Goal: Task Accomplishment & Management: Complete application form

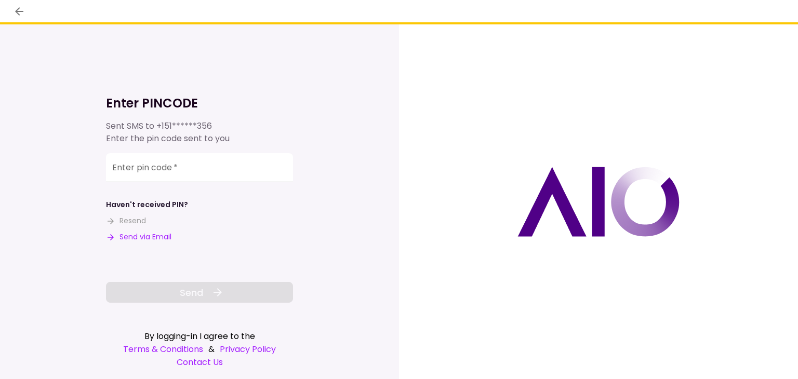
click at [168, 185] on div "Enter pin code   *" at bounding box center [199, 170] width 187 height 34
click at [172, 177] on input "Enter pin code   *" at bounding box center [199, 167] width 187 height 29
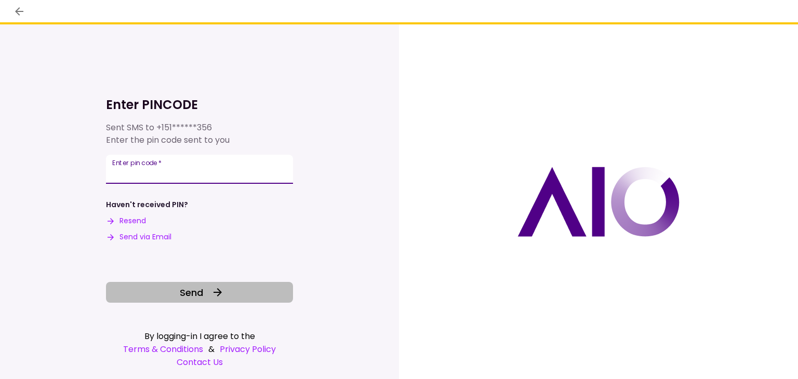
type input "******"
click at [227, 293] on button "Send" at bounding box center [199, 292] width 187 height 21
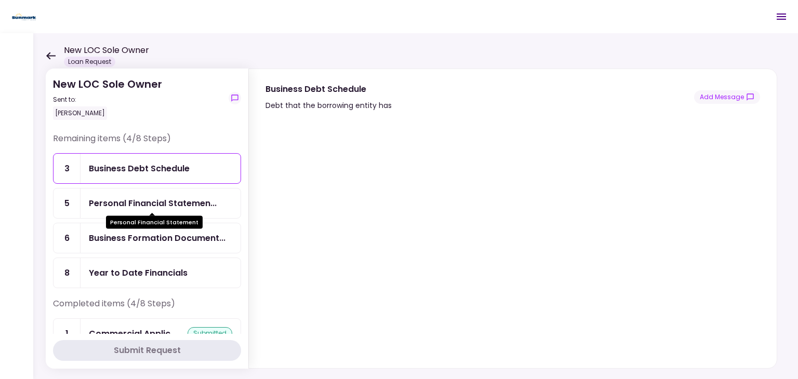
click at [168, 200] on div "Personal Financial Statemen..." at bounding box center [153, 203] width 128 height 13
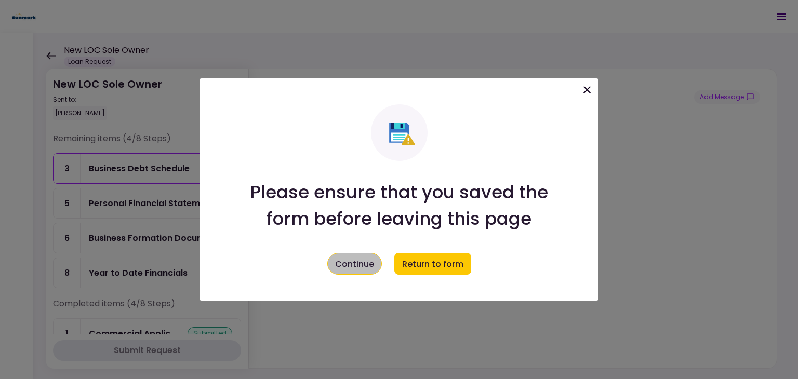
click at [356, 264] on button "Continue" at bounding box center [354, 264] width 55 height 22
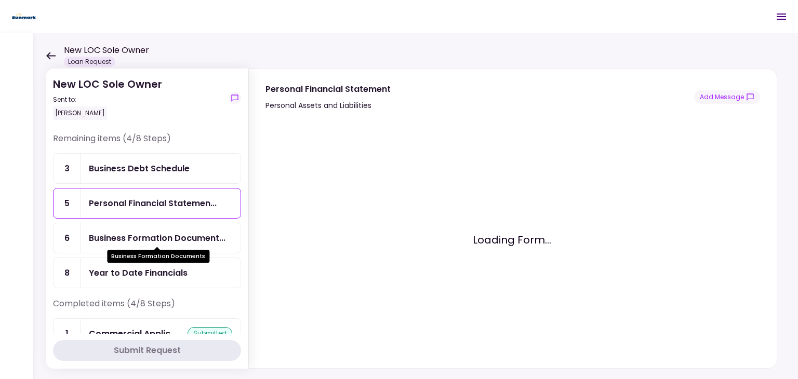
click at [189, 237] on div "Business Formation Document..." at bounding box center [157, 238] width 137 height 13
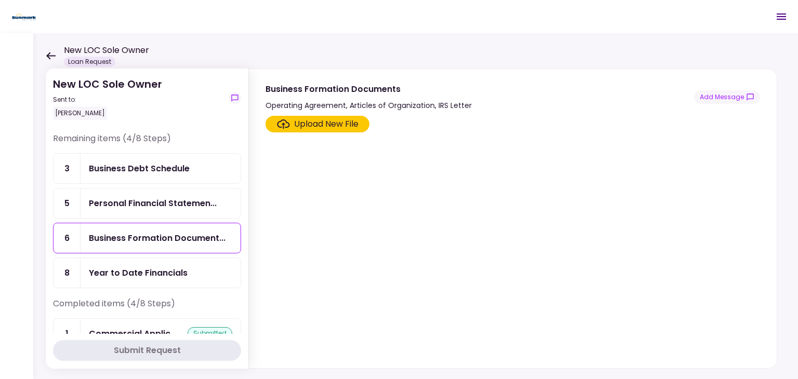
click at [337, 119] on div "Upload New File" at bounding box center [326, 124] width 64 height 12
click at [0, 0] on input "Upload New File" at bounding box center [0, 0] width 0 height 0
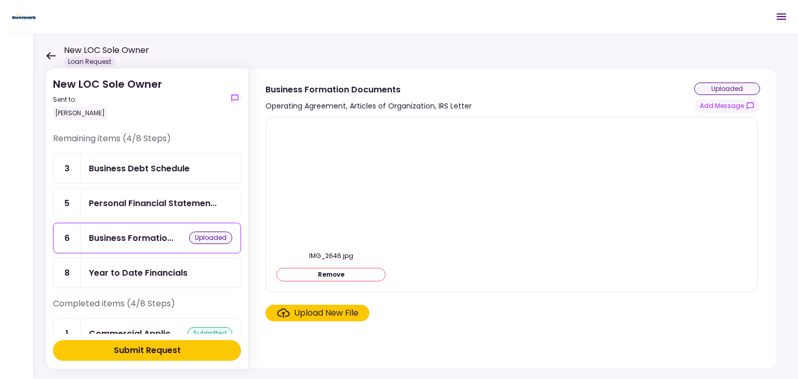
click at [169, 352] on div "Submit Request" at bounding box center [147, 351] width 67 height 12
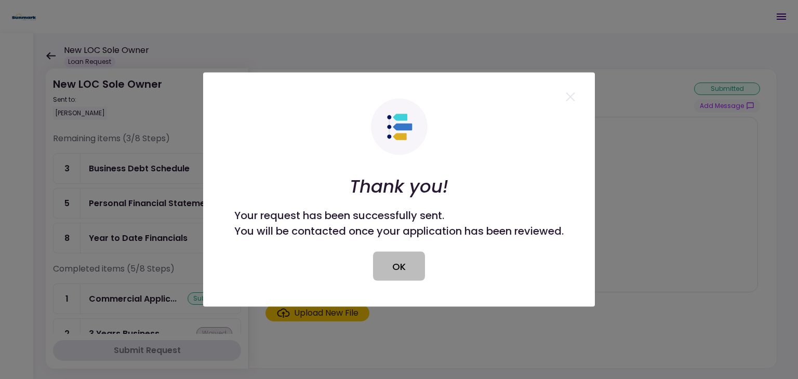
click at [405, 262] on button "OK" at bounding box center [399, 266] width 52 height 29
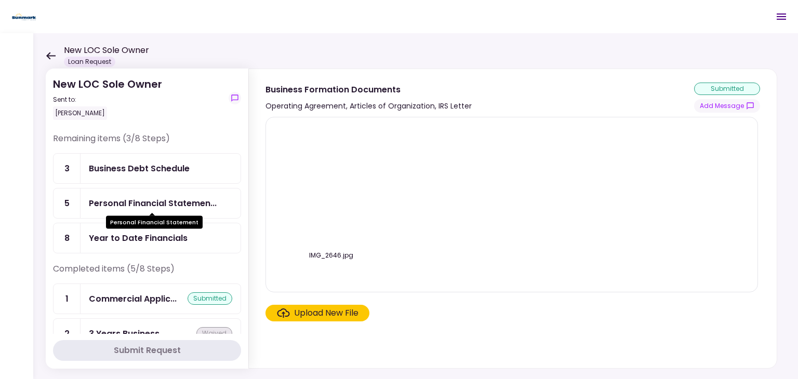
click at [174, 200] on div "Personal Financial Statemen..." at bounding box center [153, 203] width 128 height 13
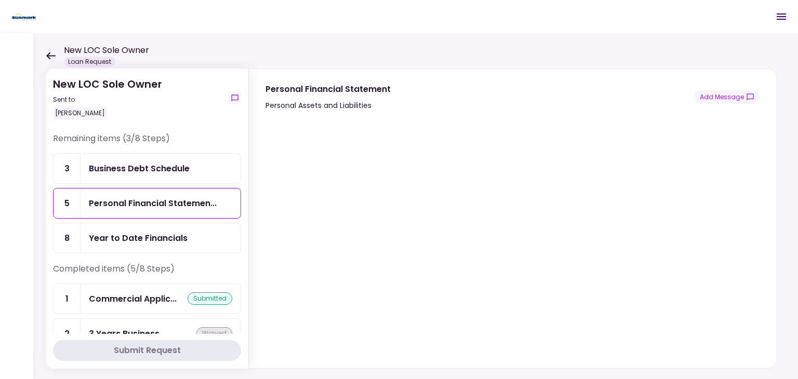
click at [138, 242] on div "Year to Date Financials" at bounding box center [138, 238] width 99 height 13
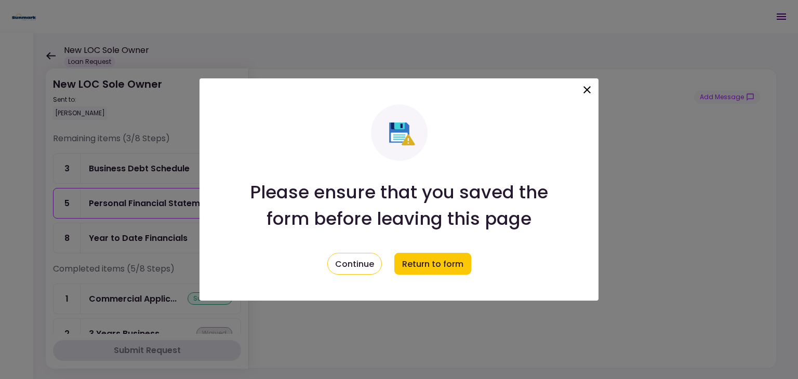
click at [590, 88] on icon at bounding box center [587, 90] width 12 height 12
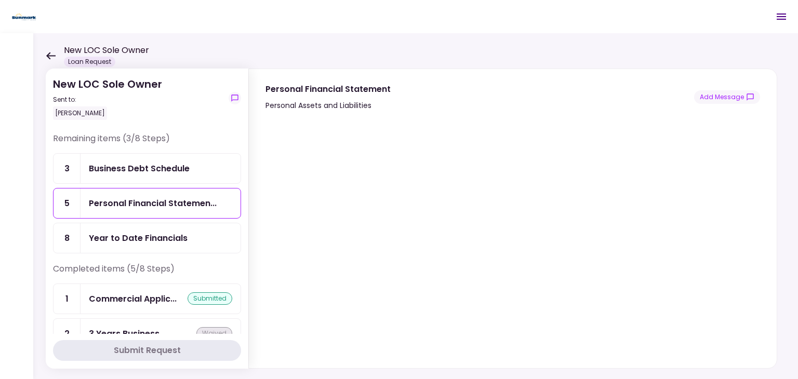
drag, startPoint x: 757, startPoint y: 259, endPoint x: 757, endPoint y: 265, distance: 5.7
click at [757, 265] on section at bounding box center [513, 240] width 495 height 248
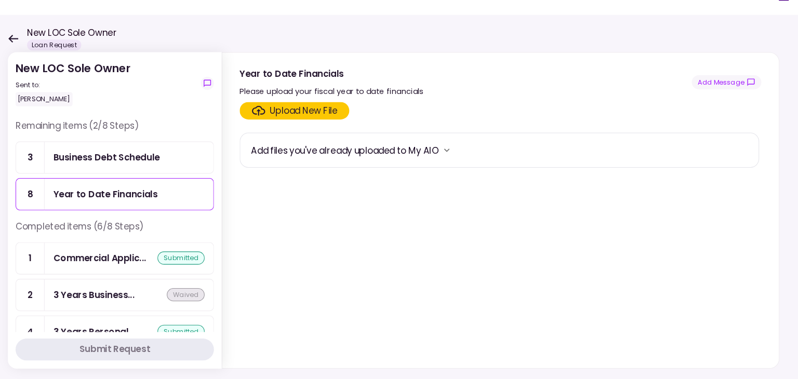
click at [300, 123] on div "Upload New File" at bounding box center [326, 124] width 64 height 12
click at [0, 0] on input "Upload New File" at bounding box center [0, 0] width 0 height 0
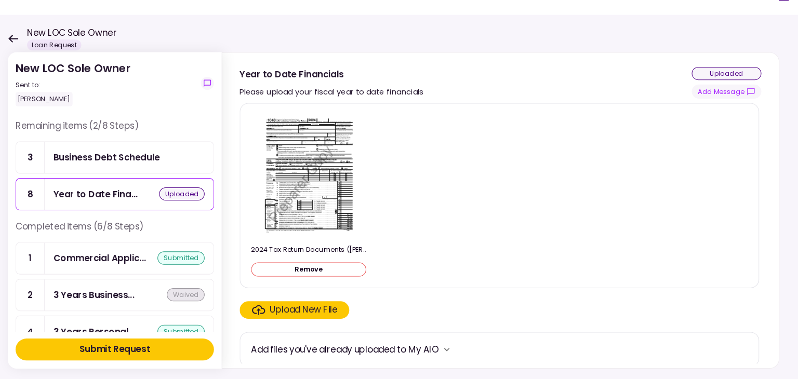
click at [315, 313] on div "Upload New File" at bounding box center [326, 313] width 64 height 12
click at [0, 0] on input "Upload New File" at bounding box center [0, 0] width 0 height 0
click at [338, 273] on button "Remove" at bounding box center [331, 275] width 109 height 14
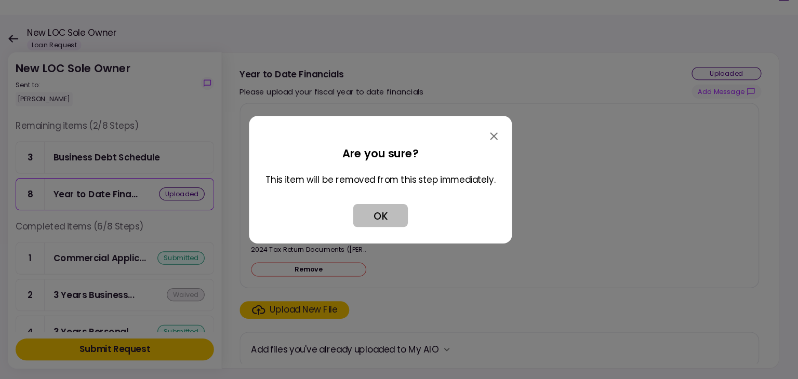
click at [410, 220] on button "OK" at bounding box center [399, 224] width 52 height 22
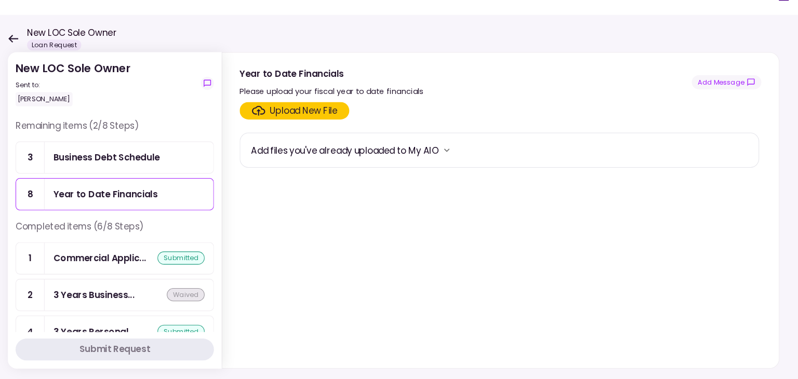
click at [140, 173] on div "Business Debt Schedule" at bounding box center [139, 168] width 101 height 13
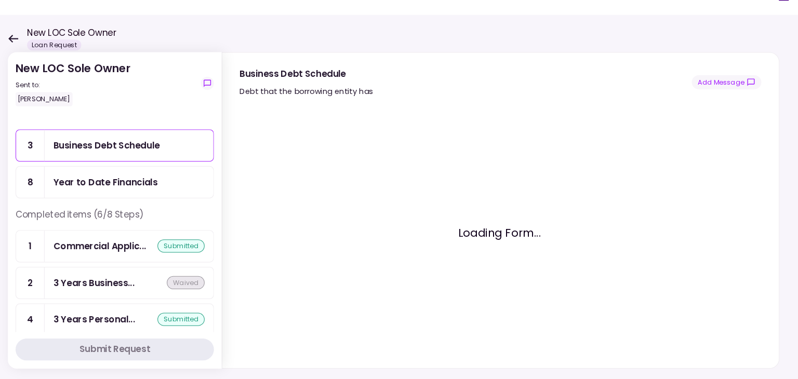
scroll to position [4, 0]
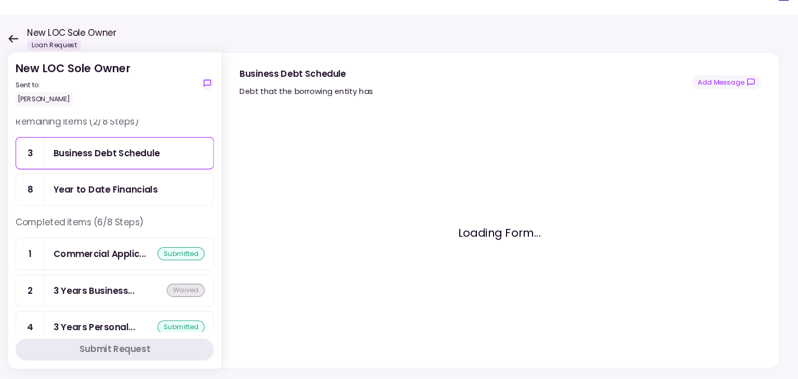
click at [103, 202] on div "Year to Date Financials" at bounding box center [138, 199] width 99 height 13
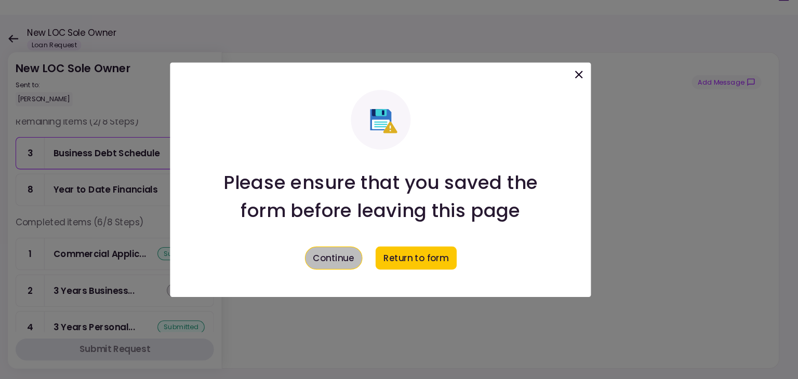
click at [358, 268] on button "Continue" at bounding box center [354, 264] width 55 height 22
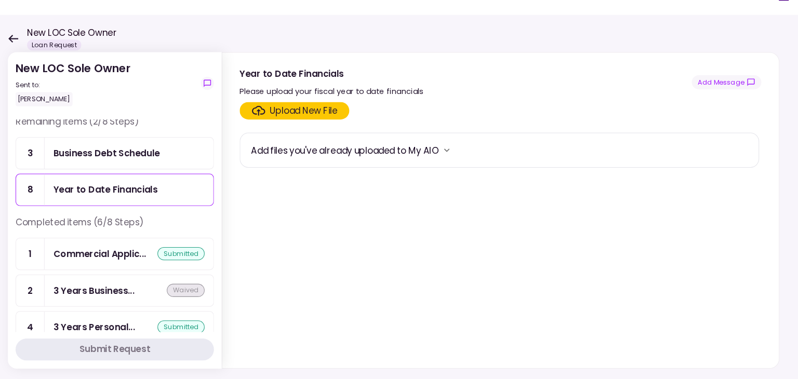
click at [358, 268] on section "Upload New File Add files you've already uploaded to My AIO" at bounding box center [513, 240] width 495 height 248
click at [343, 120] on div "Upload New File" at bounding box center [326, 124] width 64 height 12
click at [0, 0] on input "Upload New File" at bounding box center [0, 0] width 0 height 0
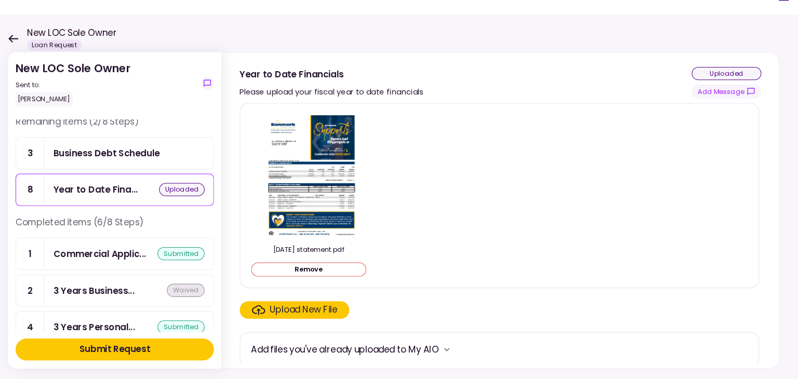
click at [306, 316] on div "Upload New File" at bounding box center [326, 313] width 64 height 12
click at [0, 0] on input "Upload New File" at bounding box center [0, 0] width 0 height 0
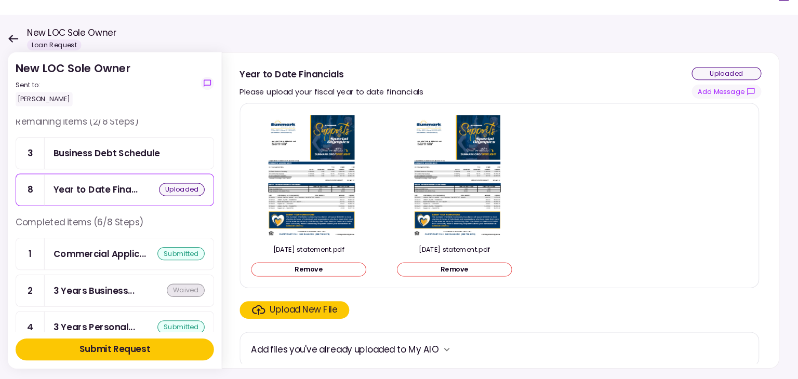
click at [291, 315] on div "Upload New File" at bounding box center [318, 313] width 82 height 12
click at [0, 0] on input "Upload New File" at bounding box center [0, 0] width 0 height 0
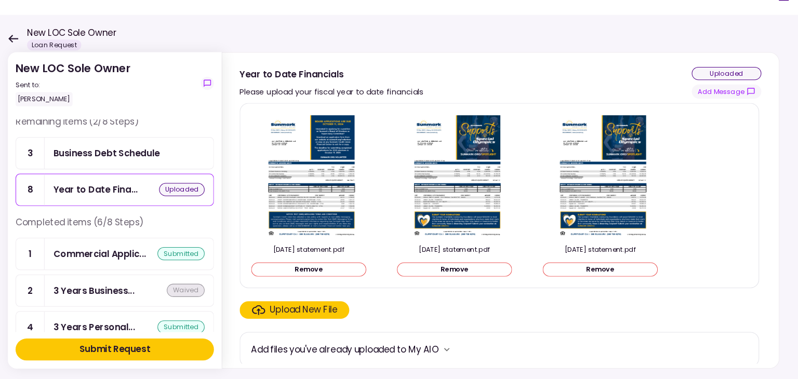
click at [344, 307] on div "Upload New File" at bounding box center [326, 313] width 64 height 12
click at [0, 0] on input "Upload New File" at bounding box center [0, 0] width 0 height 0
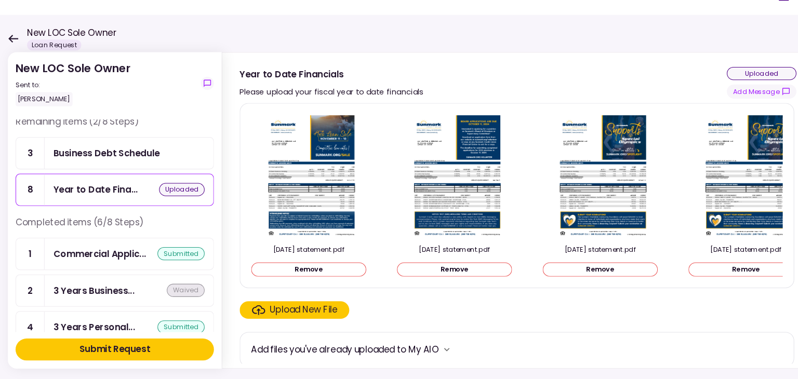
click at [344, 308] on label "Upload New File" at bounding box center [318, 313] width 104 height 17
click at [0, 0] on input "Upload New File" at bounding box center [0, 0] width 0 height 0
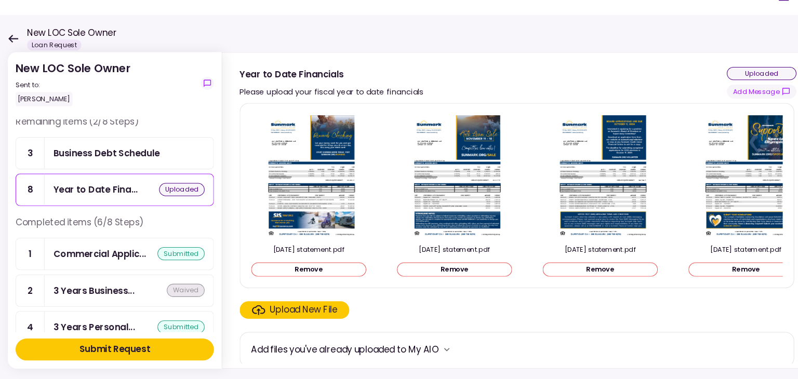
click at [315, 310] on div "Upload New File" at bounding box center [326, 313] width 64 height 12
click at [0, 0] on input "Upload New File" at bounding box center [0, 0] width 0 height 0
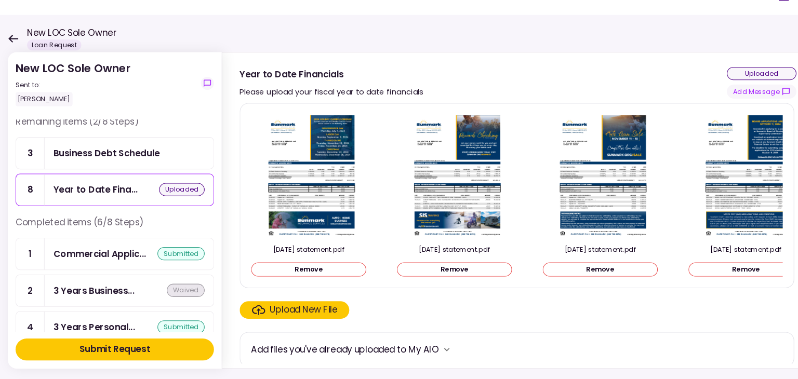
click at [305, 315] on div "Upload New File" at bounding box center [326, 313] width 64 height 12
click at [0, 0] on input "Upload New File" at bounding box center [0, 0] width 0 height 0
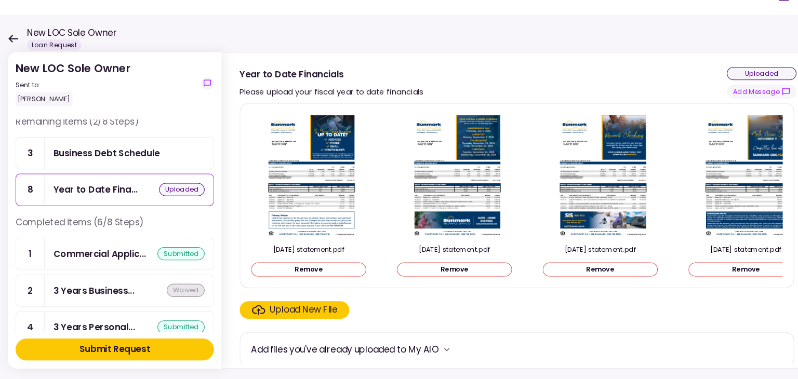
click at [300, 313] on div "Upload New File" at bounding box center [326, 313] width 64 height 12
click at [0, 0] on input "Upload New File" at bounding box center [0, 0] width 0 height 0
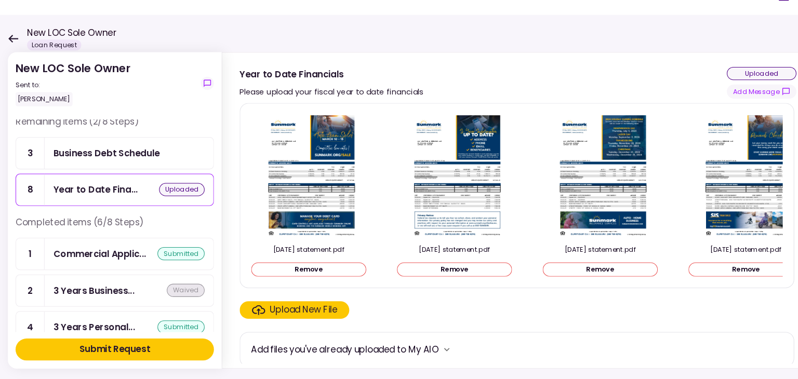
click at [287, 314] on icon "Click here to upload the required document" at bounding box center [283, 313] width 12 height 9
click at [0, 0] on input "Upload New File" at bounding box center [0, 0] width 0 height 0
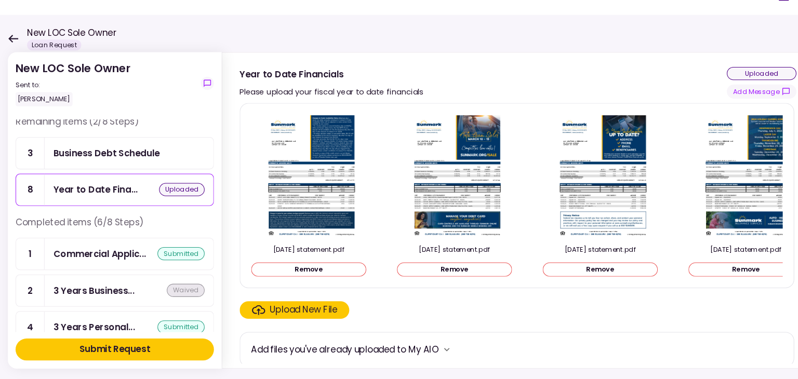
click at [346, 318] on div "Upload New File" at bounding box center [326, 313] width 64 height 12
click at [0, 0] on input "Upload New File" at bounding box center [0, 0] width 0 height 0
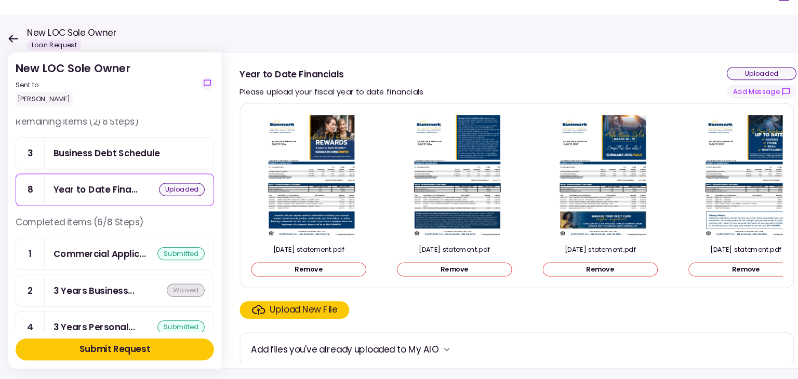
click at [326, 311] on div "Upload New File" at bounding box center [326, 313] width 64 height 12
click at [0, 0] on input "Upload New File" at bounding box center [0, 0] width 0 height 0
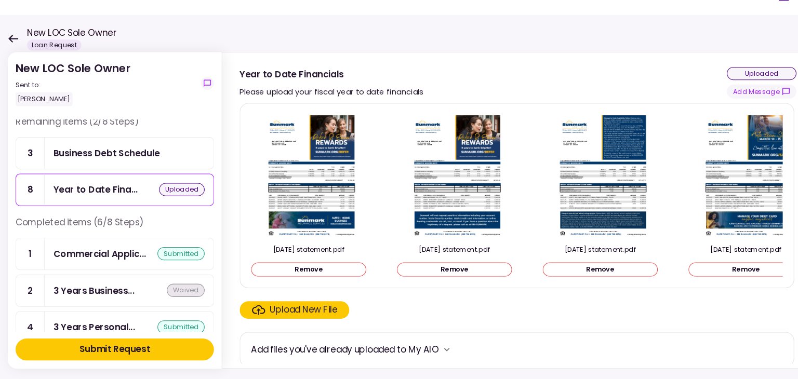
click at [309, 314] on div "Upload New File" at bounding box center [326, 313] width 64 height 12
click at [0, 0] on input "Upload New File" at bounding box center [0, 0] width 0 height 0
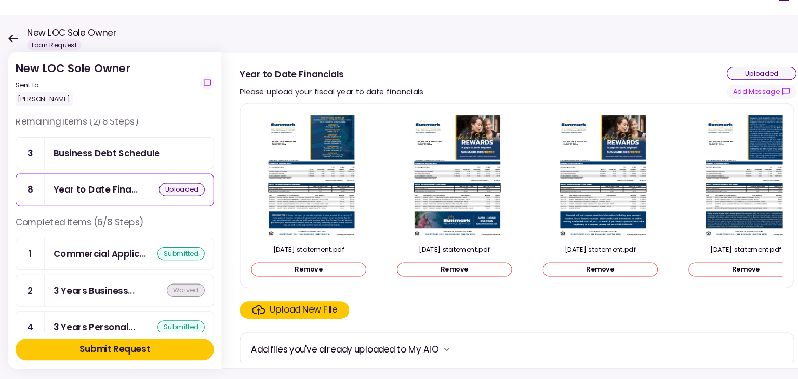
click at [333, 318] on div "Upload New File" at bounding box center [326, 313] width 64 height 12
click at [0, 0] on input "Upload New File" at bounding box center [0, 0] width 0 height 0
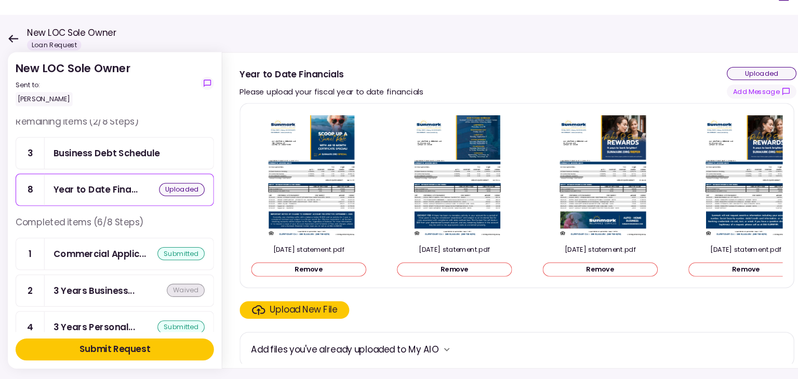
click at [198, 349] on button "Submit Request" at bounding box center [147, 350] width 188 height 21
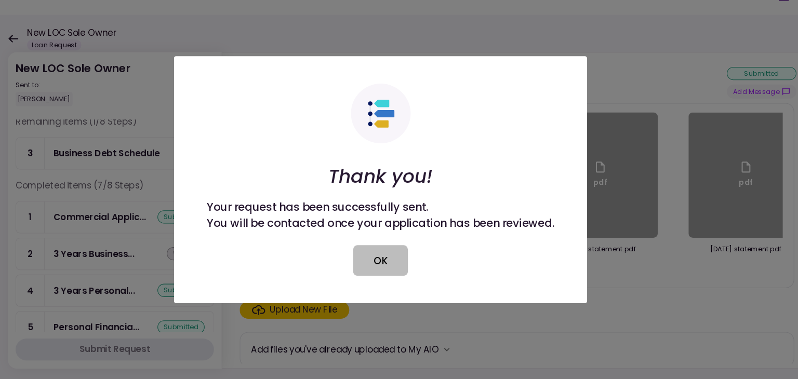
click at [398, 276] on button "OK" at bounding box center [399, 266] width 52 height 29
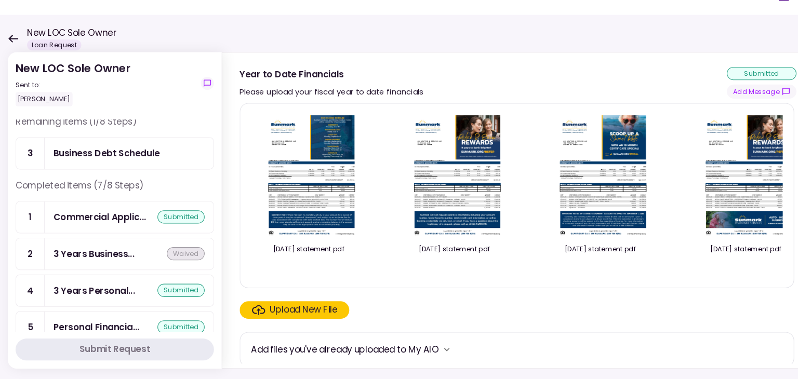
click at [113, 166] on div "Business Debt Schedule" at bounding box center [139, 164] width 101 height 13
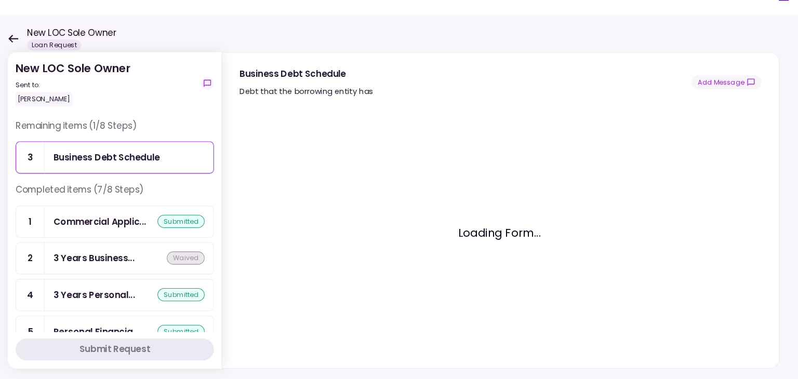
click at [464, 253] on div "Loading Form..." at bounding box center [512, 239] width 493 height 223
click at [148, 225] on div "Commercial Applic..." at bounding box center [133, 229] width 88 height 13
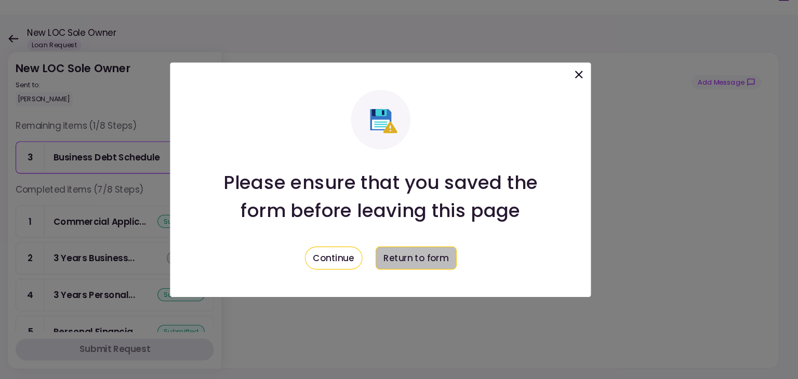
click at [427, 262] on button "Return to form" at bounding box center [432, 264] width 77 height 22
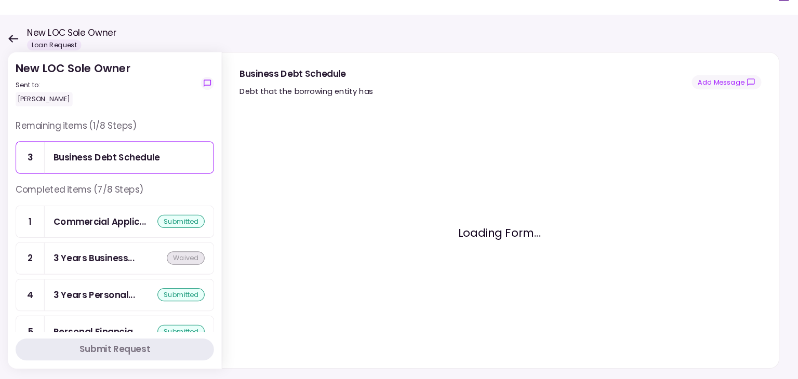
click at [153, 174] on div "Business Debt Schedule" at bounding box center [161, 169] width 160 height 30
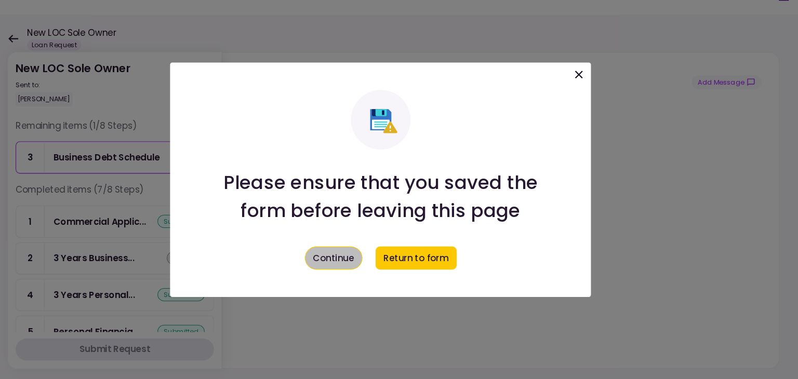
click at [352, 262] on button "Continue" at bounding box center [354, 264] width 55 height 22
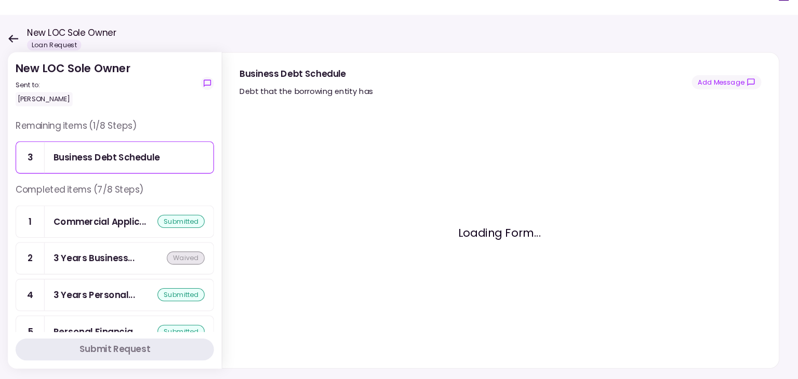
click at [150, 173] on div "Business Debt Schedule" at bounding box center [139, 168] width 101 height 13
click at [122, 237] on div "Commercial Applic... submitted" at bounding box center [161, 230] width 160 height 30
click at [139, 175] on div "Business Debt Schedule" at bounding box center [161, 169] width 160 height 30
click at [73, 174] on div "3" at bounding box center [67, 169] width 27 height 30
click at [166, 173] on div "Business Debt Schedule" at bounding box center [139, 168] width 101 height 13
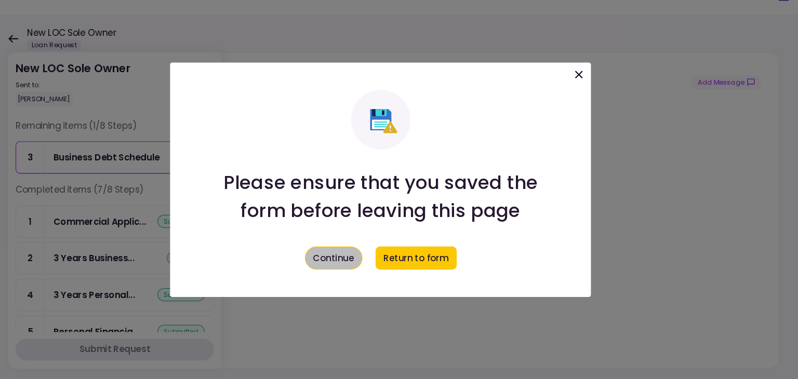
click at [373, 264] on button "Continue" at bounding box center [354, 264] width 55 height 22
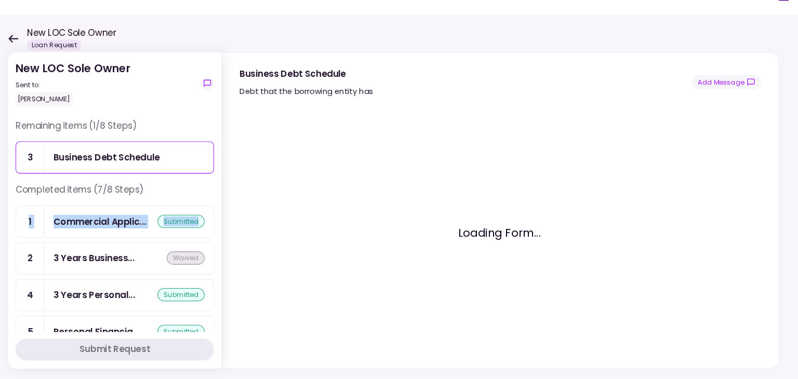
drag, startPoint x: 238, startPoint y: 205, endPoint x: 236, endPoint y: 221, distance: 16.7
click at [236, 221] on div "Completed items (7/8 Steps) 1 Commercial Applic... submitted 2 3 Years Business…" at bounding box center [147, 334] width 188 height 283
click at [282, 210] on div "Loading Form..." at bounding box center [512, 239] width 493 height 223
click at [199, 172] on div "Business Debt Schedule" at bounding box center [160, 168] width 143 height 13
click at [145, 256] on div "3 Years Business... [GEOGRAPHIC_DATA]" at bounding box center [161, 264] width 160 height 30
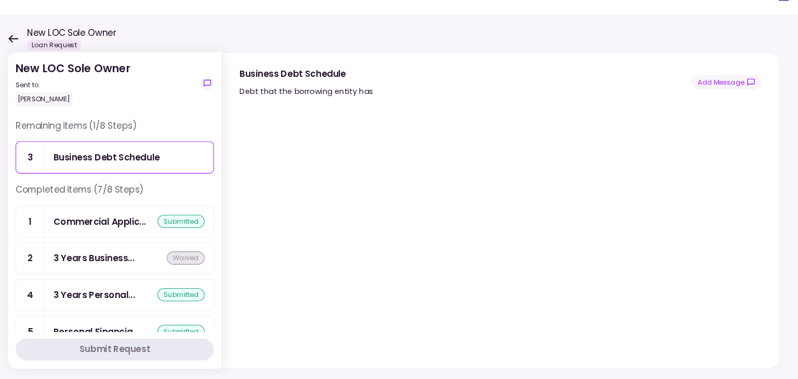
click at [162, 165] on div "Business Debt Schedule" at bounding box center [139, 168] width 101 height 13
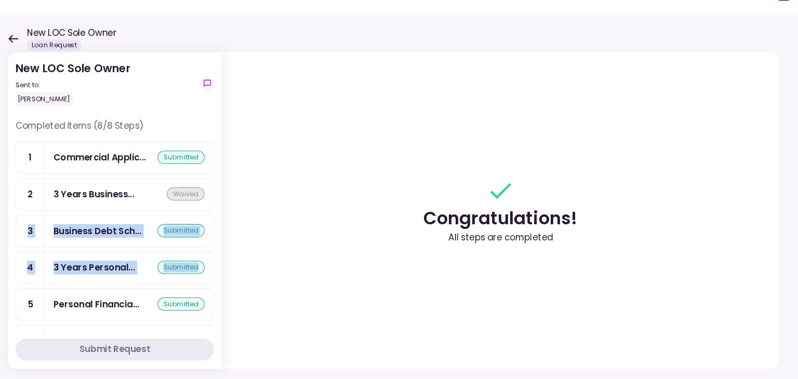
drag, startPoint x: 241, startPoint y: 216, endPoint x: 240, endPoint y: 263, distance: 47.3
click at [240, 263] on div "Completed items (8/8 Steps) 1 Commercial Applic... submitted 2 3 Years Business…" at bounding box center [147, 234] width 188 height 202
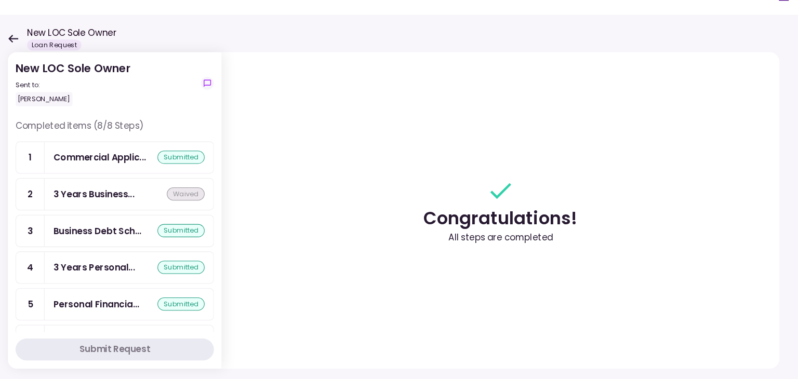
click at [391, 156] on section "Congratulations! All steps are completed" at bounding box center [512, 219] width 529 height 300
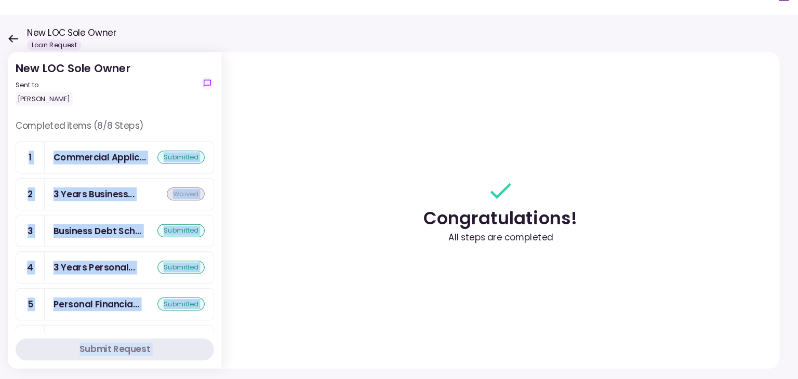
drag, startPoint x: 238, startPoint y: 141, endPoint x: 252, endPoint y: 210, distance: 70.0
click at [252, 210] on div "New LOC Sole Owner Sent to: [PERSON_NAME] Completed items (8/8 Steps) 1 Commerc…" at bounding box center [415, 206] width 765 height 346
click at [380, 214] on section "Congratulations! All steps are completed" at bounding box center [512, 219] width 529 height 300
